Goal: Information Seeking & Learning: Learn about a topic

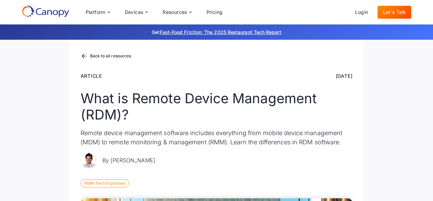
scroll to position [68, 0]
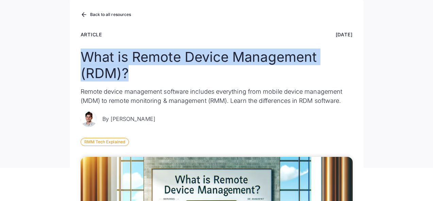
drag, startPoint x: 133, startPoint y: 73, endPoint x: 86, endPoint y: 61, distance: 48.2
click at [86, 61] on h1 "What is Remote Device Management (RDM)?" at bounding box center [217, 65] width 272 height 33
copy h1 "What is Remote Device Management (RDM)?"
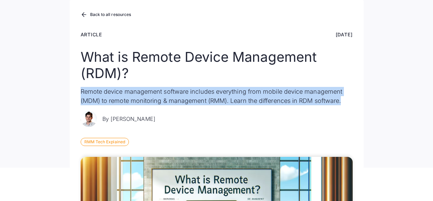
drag, startPoint x: 348, startPoint y: 100, endPoint x: 82, endPoint y: 94, distance: 265.6
click at [82, 94] on p "Remote device management software includes everything from mobile device manage…" at bounding box center [217, 96] width 272 height 18
copy p "Remote device management software includes everything from mobile device manage…"
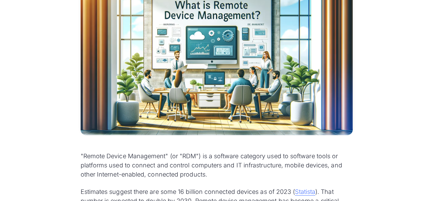
scroll to position [272, 0]
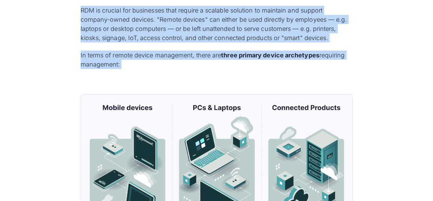
scroll to position [782, 0]
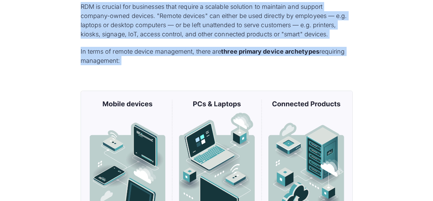
drag, startPoint x: 78, startPoint y: 58, endPoint x: 124, endPoint y: 64, distance: 46.7
copy div ""Loremi Dolors Ametconsec" (ad "ELI") se d eiusmodt incididu utla et dolorema a…"
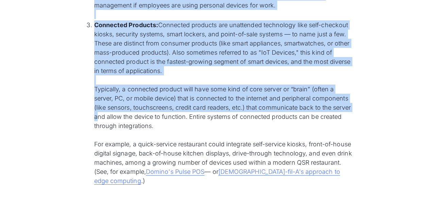
scroll to position [1156, 0]
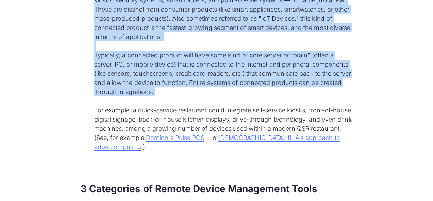
drag, startPoint x: 86, startPoint y: 99, endPoint x: 119, endPoint y: 106, distance: 33.4
click at [119, 106] on ol "Mobile Devices: This category of devices not only includes the smartphones we a…" at bounding box center [217, 22] width 272 height 262
copy ol "Loremi Dolorsi: Amet consecte ad elitsed doe temp incididu utl etdoloremag al e…"
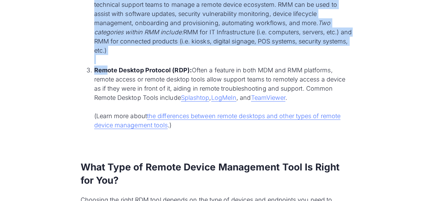
scroll to position [1496, 0]
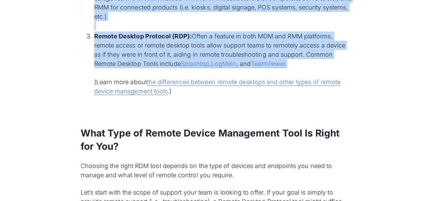
drag, startPoint x: 81, startPoint y: 29, endPoint x: 321, endPoint y: 73, distance: 244.8
copy div "0 Loremipsum do Sitame Consec Adipiscing Elits Doe temp in'ut laboreetdo mag al…"
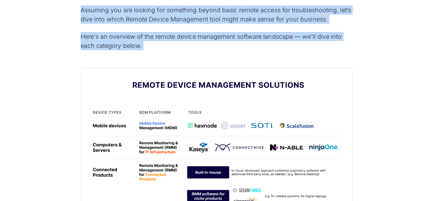
scroll to position [1802, 0]
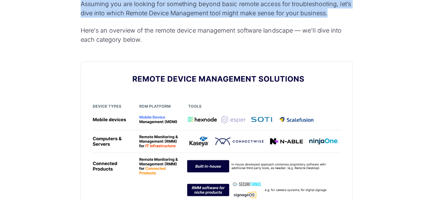
drag, startPoint x: 78, startPoint y: 73, endPoint x: 328, endPoint y: 22, distance: 255.6
copy div "Lore Ipsu do Sitame Consec Adipiscing Elit Se Doeiu tem Inc? Utlabore etd magna…"
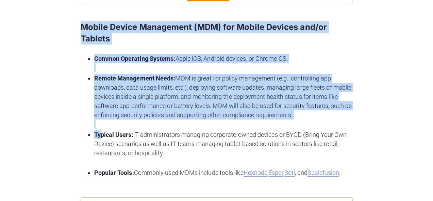
scroll to position [2074, 0]
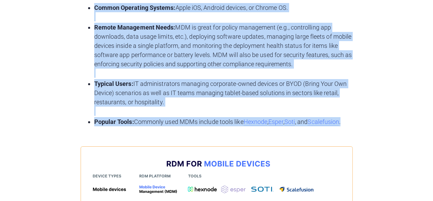
drag, startPoint x: 77, startPoint y: 85, endPoint x: 355, endPoint y: 129, distance: 281.5
copy div "Mobile Device Management (MDM) for Mobile Devices and/or Tablets Common Operati…"
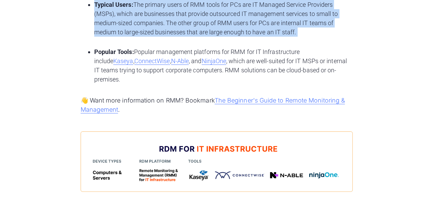
scroll to position [2482, 0]
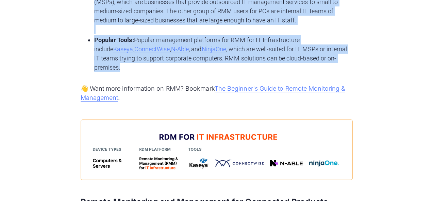
drag, startPoint x: 71, startPoint y: 44, endPoint x: 339, endPoint y: 71, distance: 269.7
copy div "Loremi Dolorsitam con Adipiscing (ELI) sed DO Eiusmodtempori UTL etd magn aliq …"
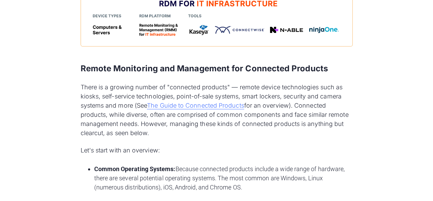
scroll to position [2618, 0]
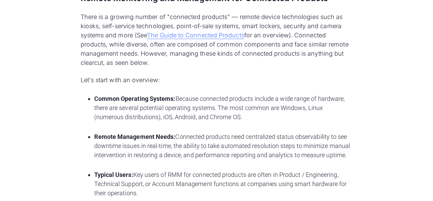
drag, startPoint x: 77, startPoint y: 65, endPoint x: 83, endPoint y: 70, distance: 7.3
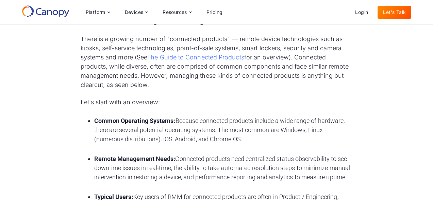
scroll to position [2652, 0]
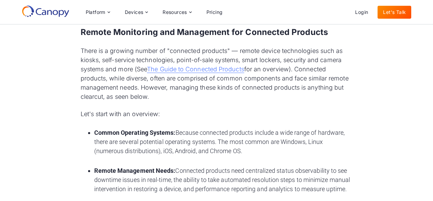
drag, startPoint x: 80, startPoint y: 32, endPoint x: 86, endPoint y: 35, distance: 6.8
click at [86, 35] on div "Get Fast-Food Friction: The 2025 Restaurant Tech Report" at bounding box center [216, 31] width 433 height 15
drag, startPoint x: 82, startPoint y: 31, endPoint x: 96, endPoint y: 44, distance: 18.3
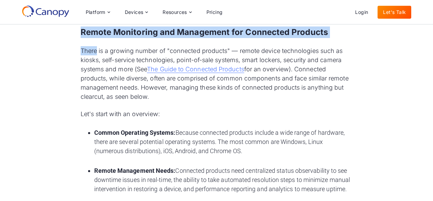
scroll to position [2618, 0]
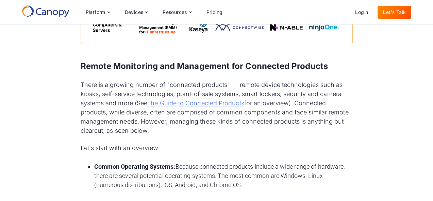
click at [81, 118] on p "There is a growing number of "connected products" — remote device technologies …" at bounding box center [217, 107] width 272 height 55
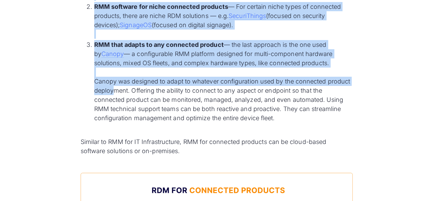
scroll to position [3094, 0]
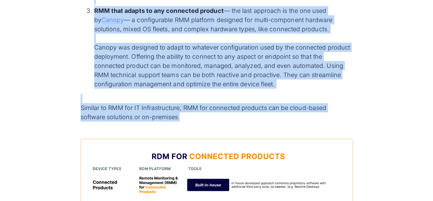
drag, startPoint x: 82, startPoint y: 66, endPoint x: 187, endPoint y: 121, distance: 119.1
copy div "Loremi Dolorsitam con Adipiscing eli Seddoeius Temporin Utlab et d magnaal enim…"
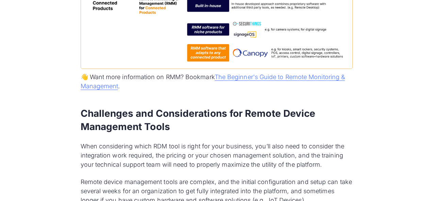
scroll to position [3298, 0]
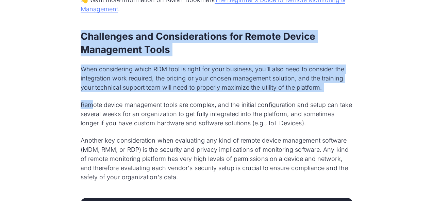
scroll to position [3400, 0]
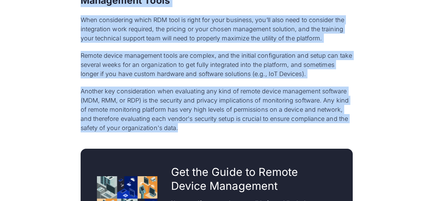
drag, startPoint x: 76, startPoint y: 95, endPoint x: 184, endPoint y: 126, distance: 113.0
copy div "Challenges and Considerations for Remote Device Management Tools When consideri…"
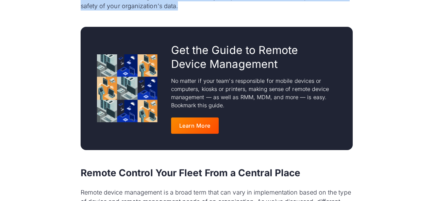
scroll to position [3604, 0]
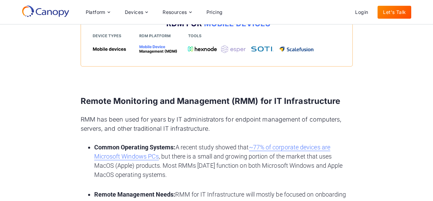
scroll to position [2244, 0]
